Goal: Navigation & Orientation: Find specific page/section

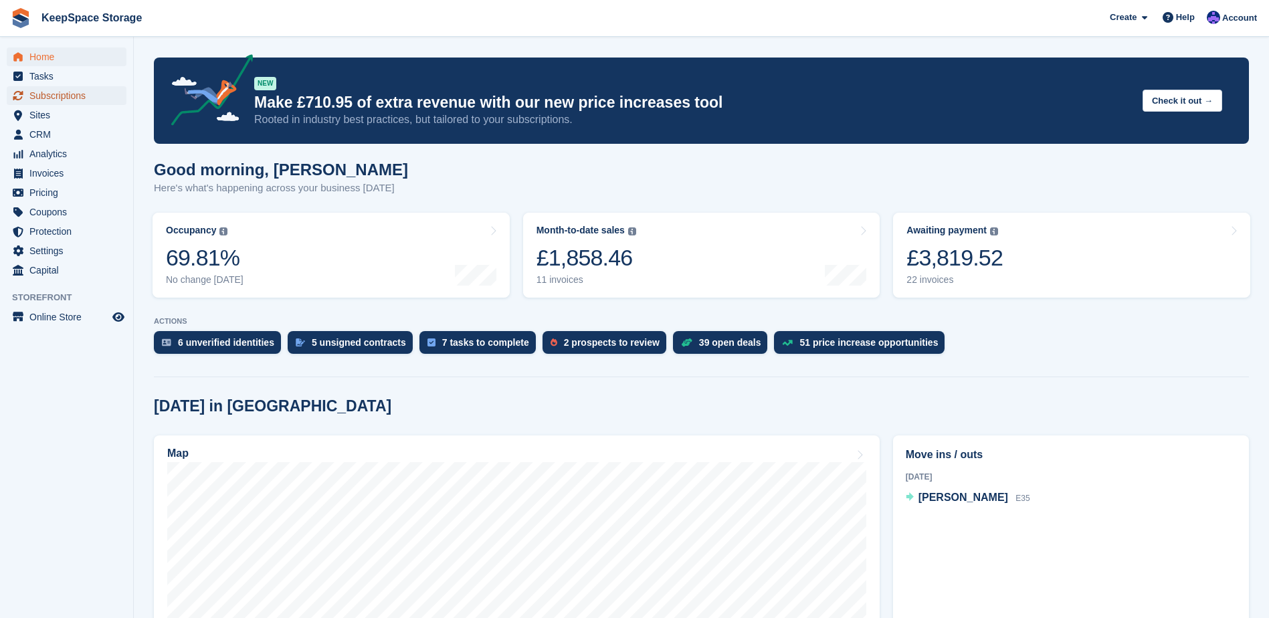
click at [82, 96] on span "Subscriptions" at bounding box center [69, 95] width 80 height 19
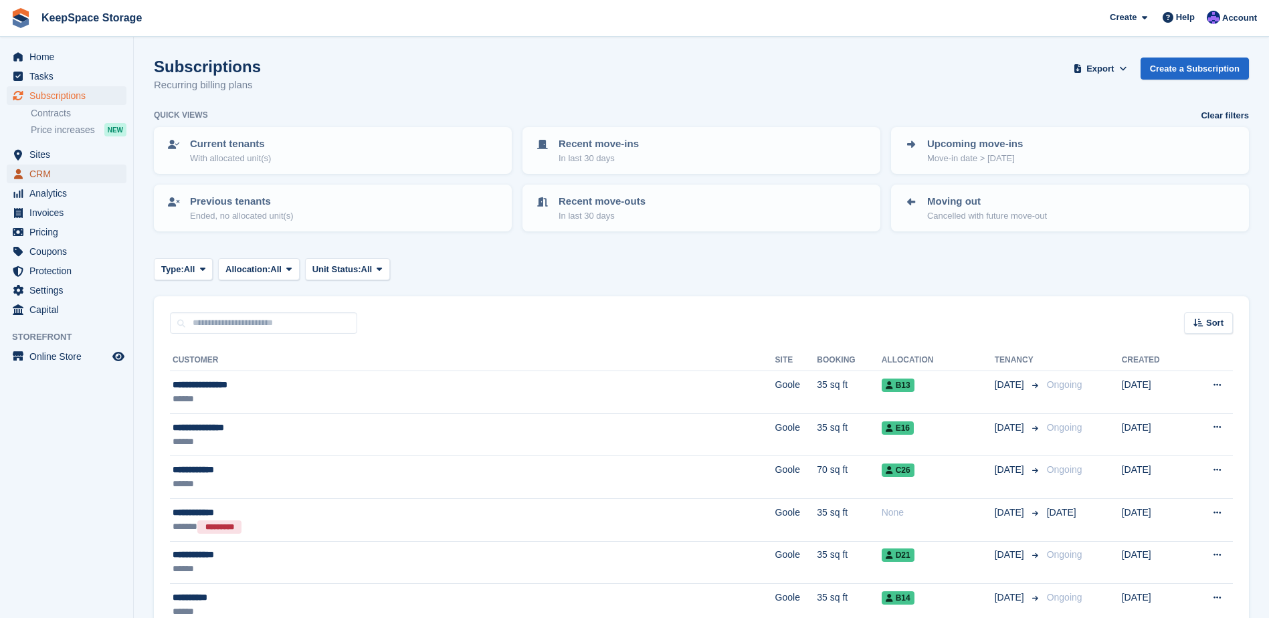
click at [43, 173] on span "CRM" at bounding box center [69, 174] width 80 height 19
